Goal: Information Seeking & Learning: Check status

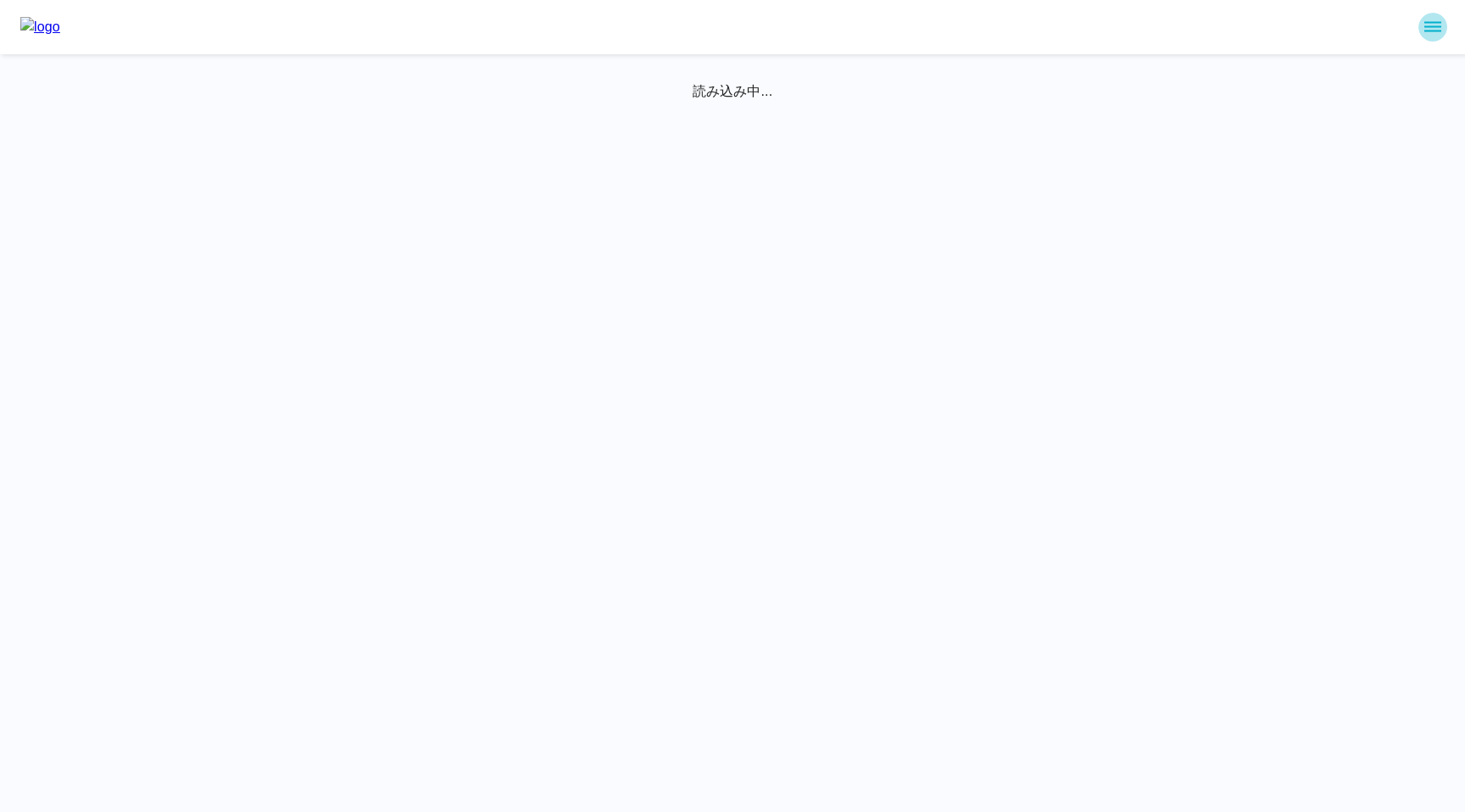
click at [1438, 24] on icon "sidemenu" at bounding box center [1432, 27] width 21 height 21
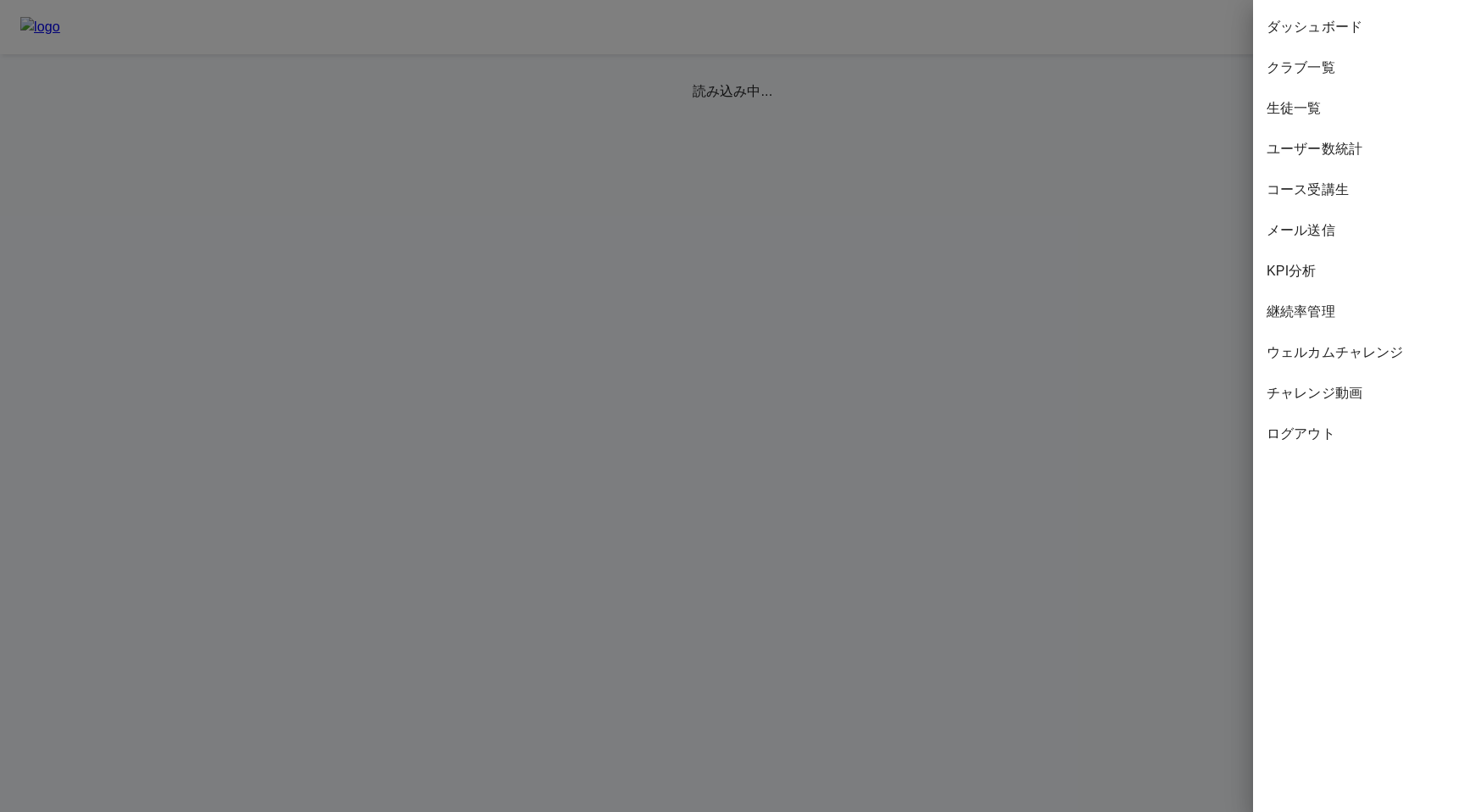
click at [1303, 317] on span "継続率管理" at bounding box center [1358, 312] width 184 height 21
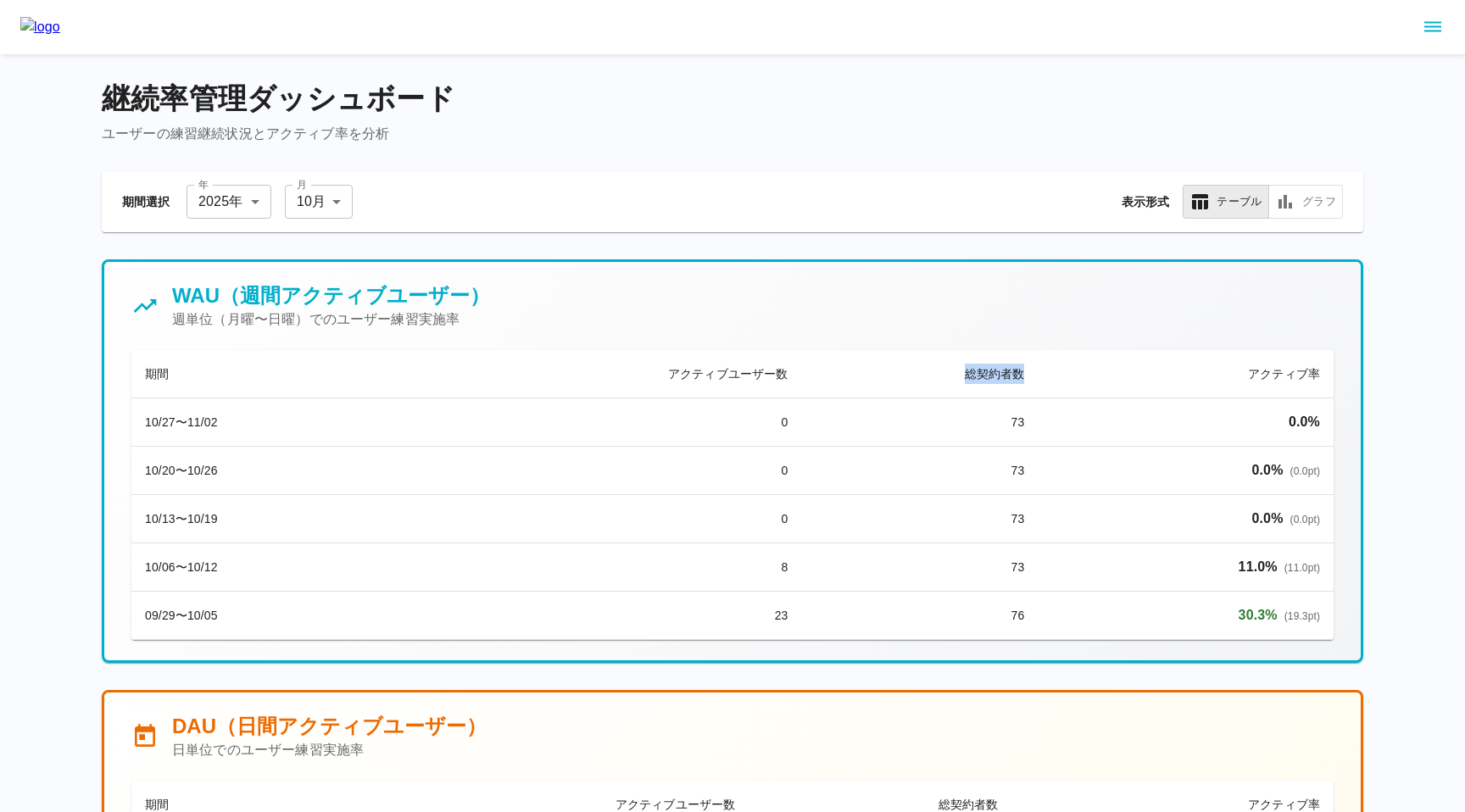
drag, startPoint x: 963, startPoint y: 373, endPoint x: 1027, endPoint y: 373, distance: 64.0
click at [1027, 373] on th "総契約者数" at bounding box center [920, 374] width 236 height 48
drag, startPoint x: 1008, startPoint y: 422, endPoint x: 1031, endPoint y: 423, distance: 23.0
click at [1031, 423] on td "73" at bounding box center [920, 423] width 236 height 48
drag, startPoint x: 1009, startPoint y: 473, endPoint x: 1025, endPoint y: 473, distance: 16.0
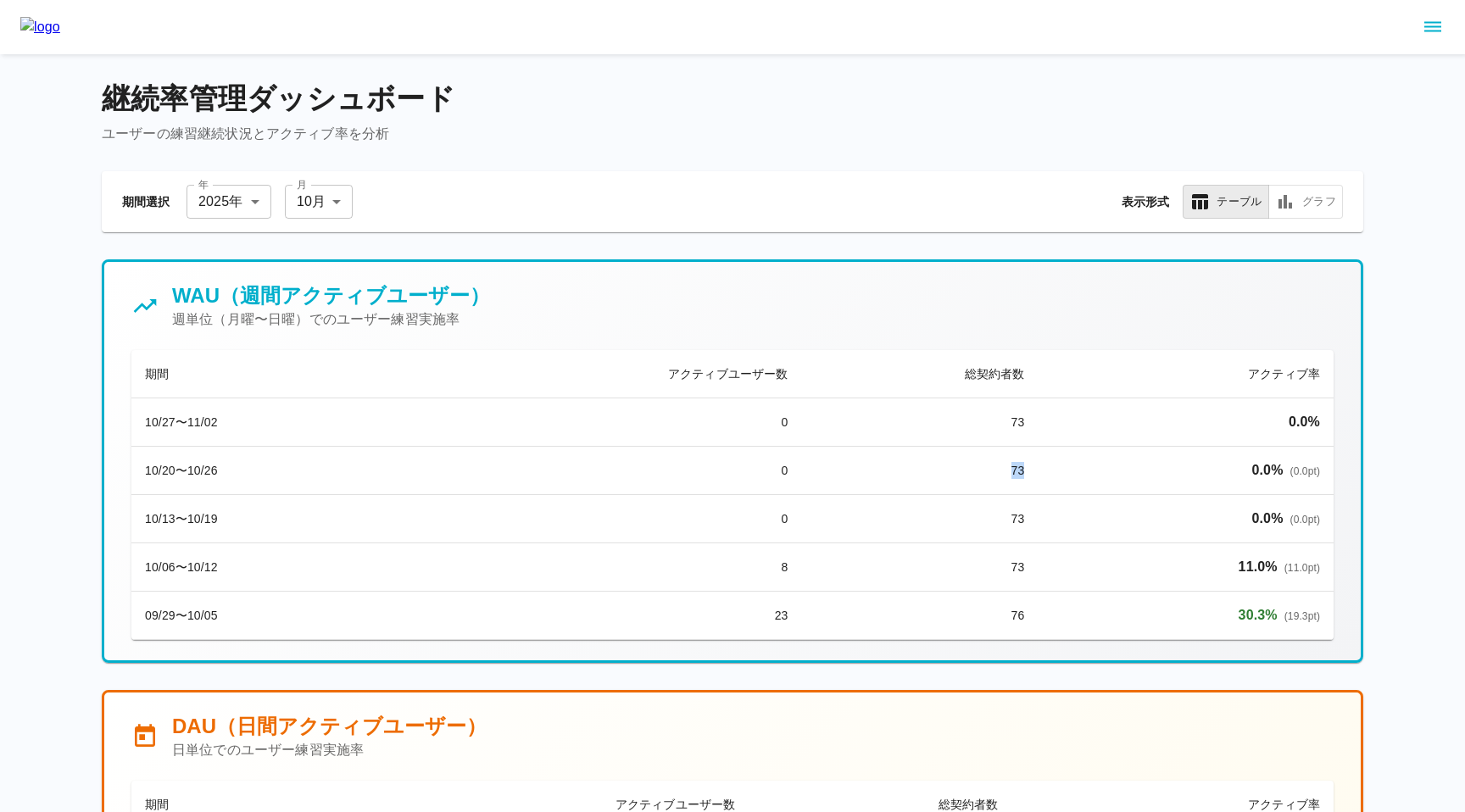
click at [1025, 473] on td "73" at bounding box center [920, 471] width 236 height 48
click at [147, 612] on td "09/29〜10/05" at bounding box center [267, 616] width 271 height 48
drag, startPoint x: 146, startPoint y: 615, endPoint x: 220, endPoint y: 615, distance: 74.0
click at [220, 615] on td "09/29〜10/05" at bounding box center [267, 616] width 271 height 48
drag, startPoint x: 1010, startPoint y: 611, endPoint x: 1025, endPoint y: 611, distance: 15.0
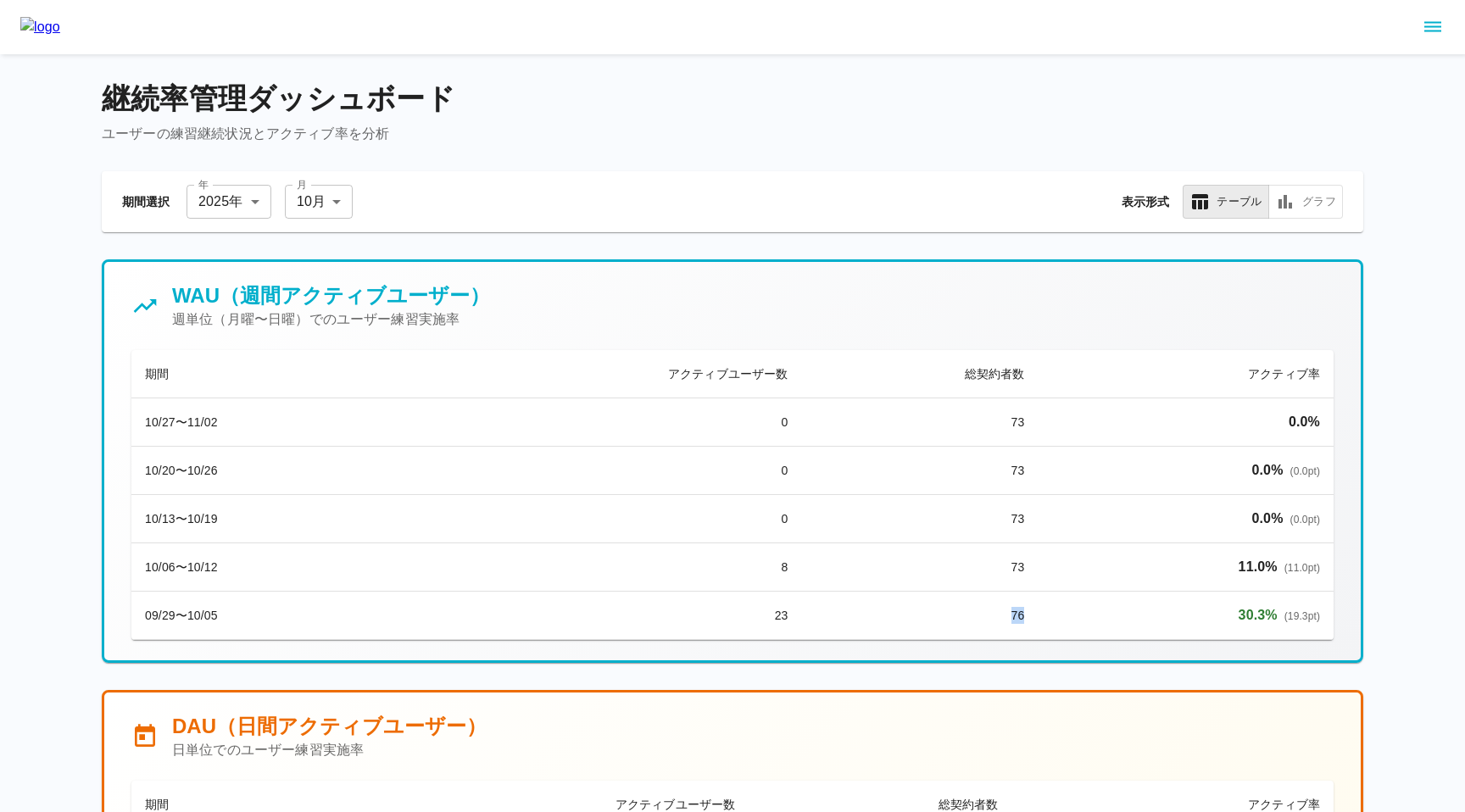
click at [1025, 611] on td "76" at bounding box center [920, 616] width 236 height 48
drag, startPoint x: 1236, startPoint y: 616, endPoint x: 1300, endPoint y: 616, distance: 64.0
click at [1300, 616] on p "30.3 % ( 19.3 pt)" at bounding box center [1186, 615] width 269 height 21
click at [1023, 615] on td "76" at bounding box center [920, 616] width 236 height 48
click at [959, 88] on h4 "継続率管理ダッシュボード" at bounding box center [732, 99] width 1261 height 36
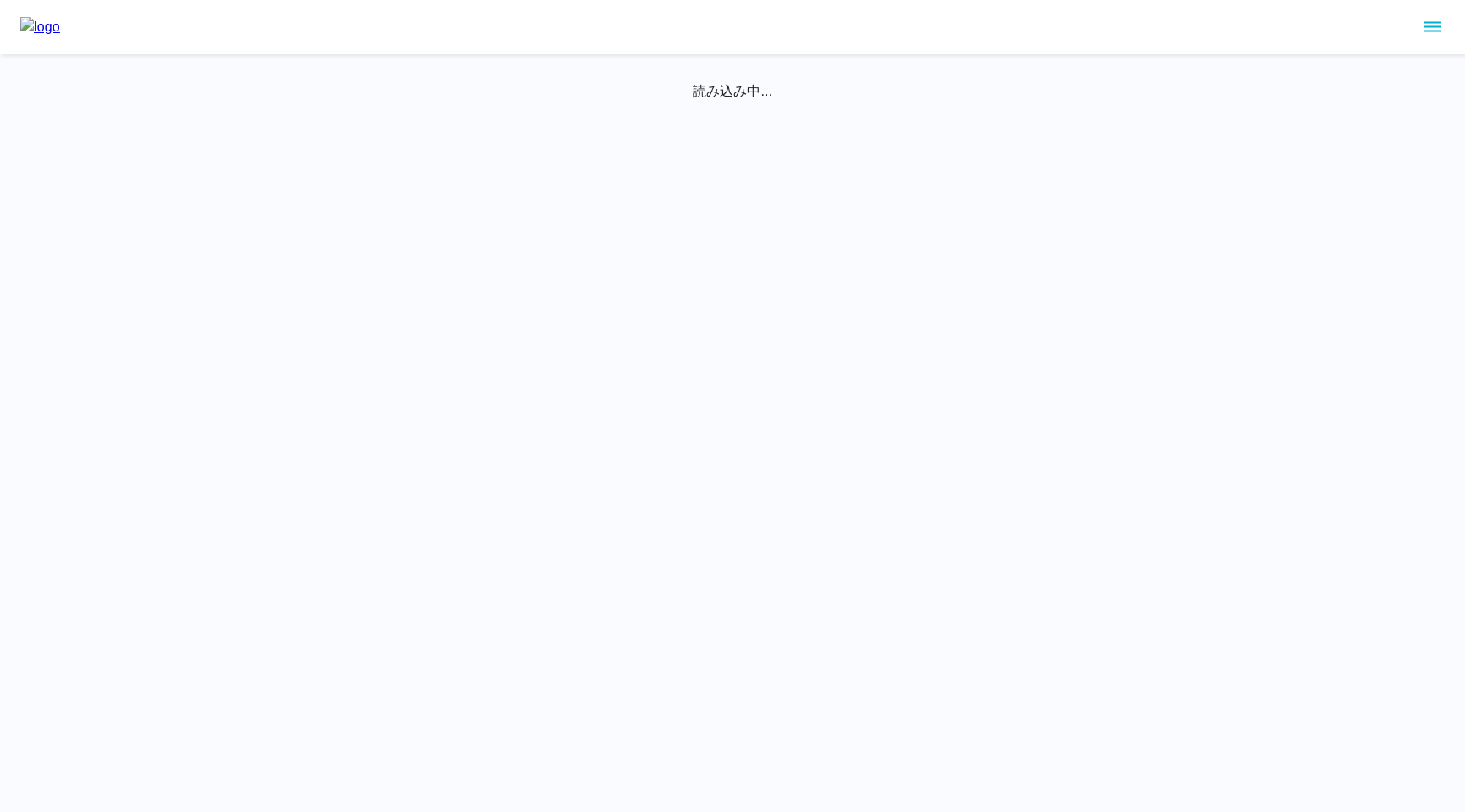
click at [1426, 31] on icon "sidemenu" at bounding box center [1432, 27] width 21 height 21
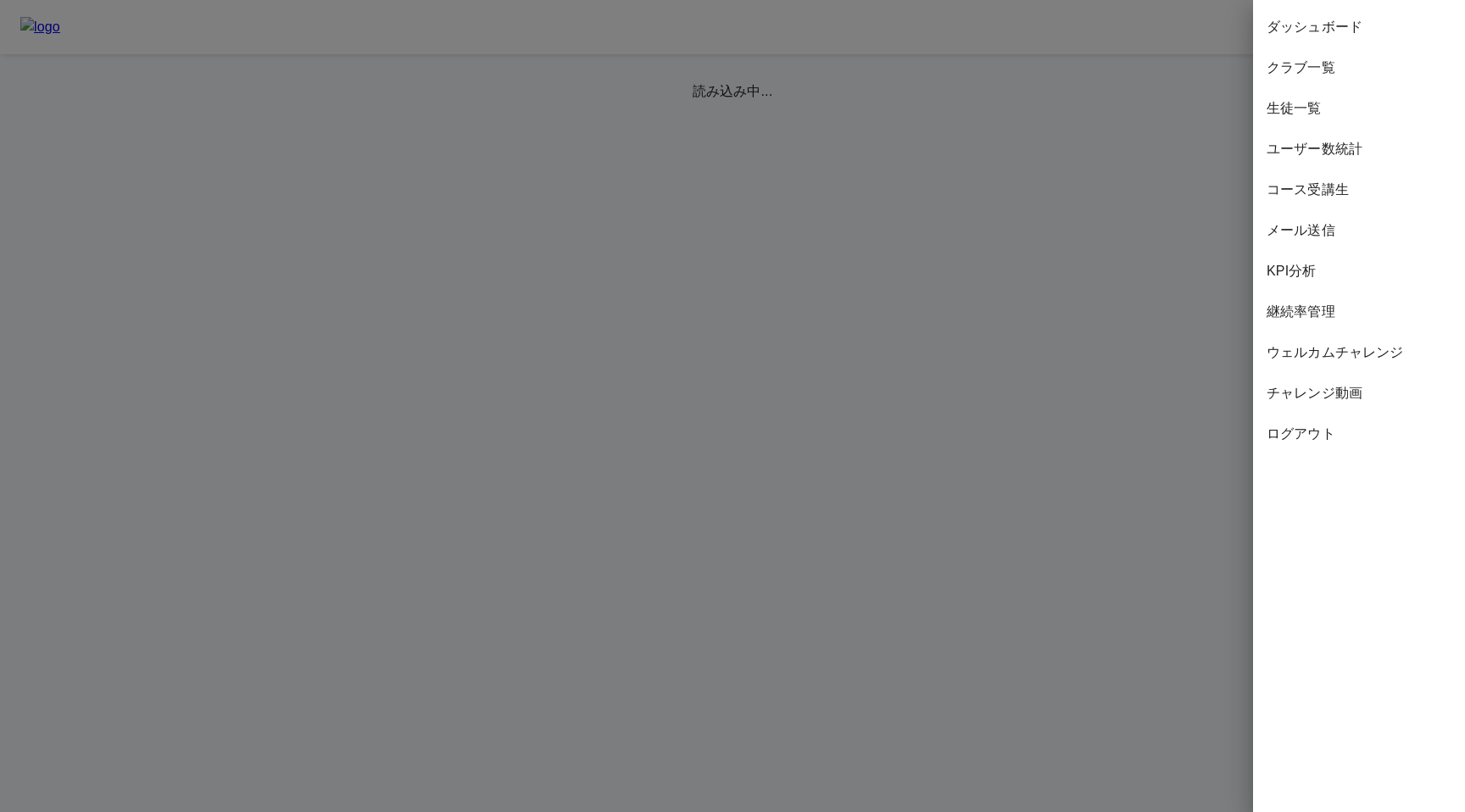
click at [1309, 195] on span "コース受講生" at bounding box center [1358, 190] width 184 height 21
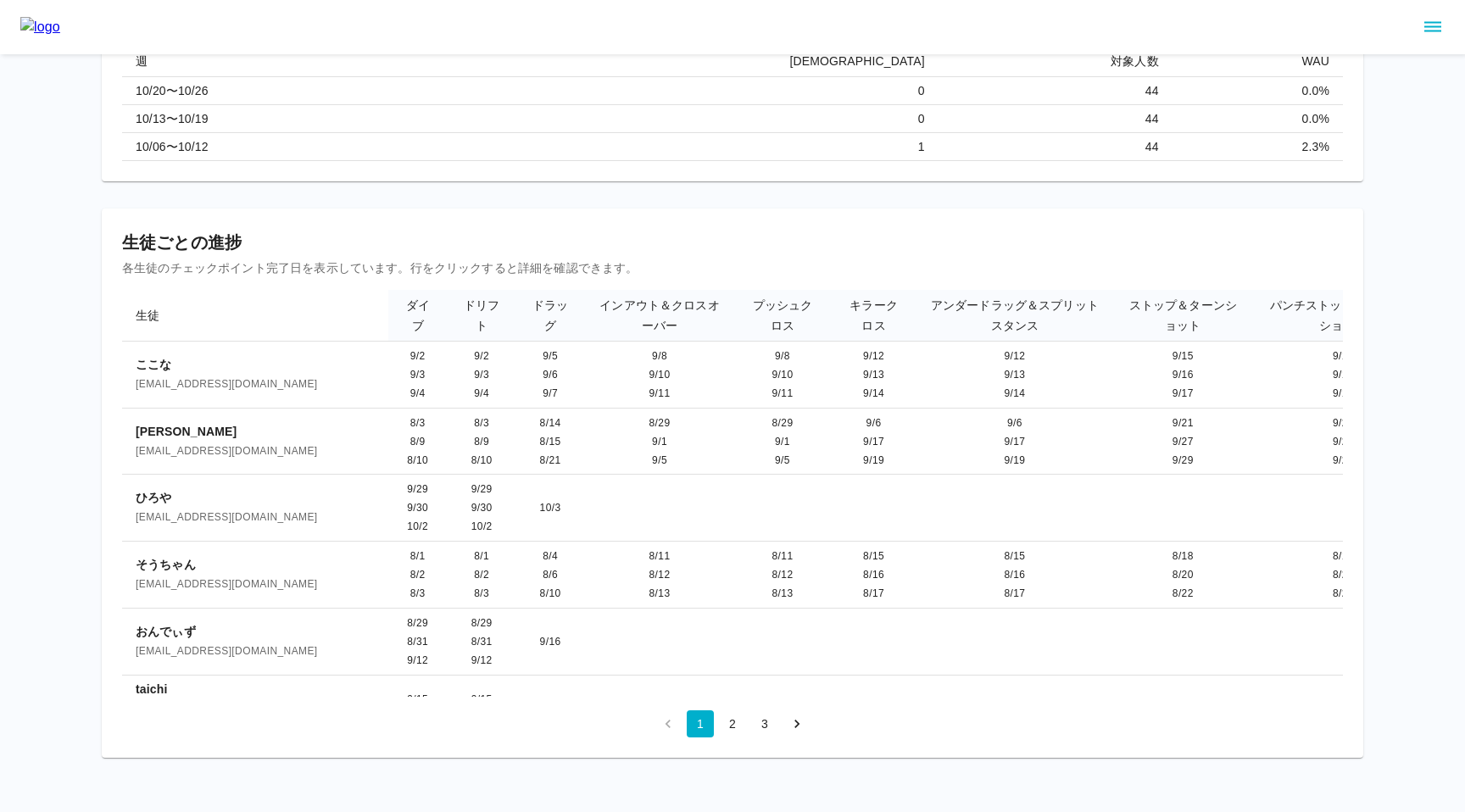
click at [875, 191] on div "コースクリア率 9.1%（4/44） 受講生徒数 44 名 コース別WAU 対象月を切り替えて週次アクティブ率を確認できます。 対象月 2025 年 10 月…" at bounding box center [732, 280] width 1261 height 956
